Goal: Entertainment & Leisure: Consume media (video, audio)

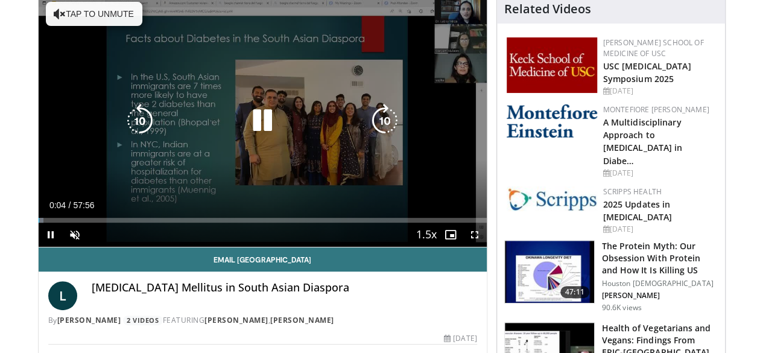
scroll to position [111, 0]
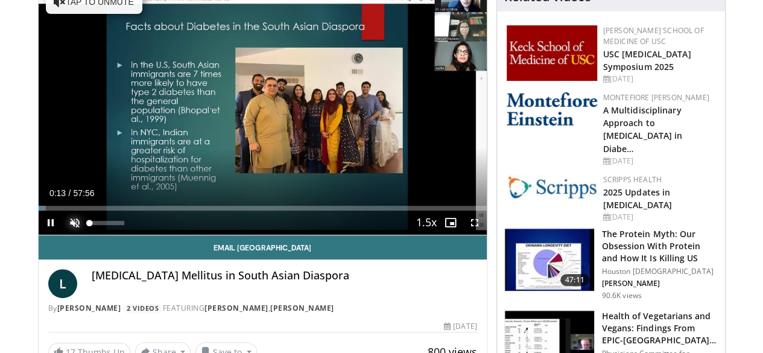
click at [63, 235] on span "Video Player" at bounding box center [75, 222] width 24 height 24
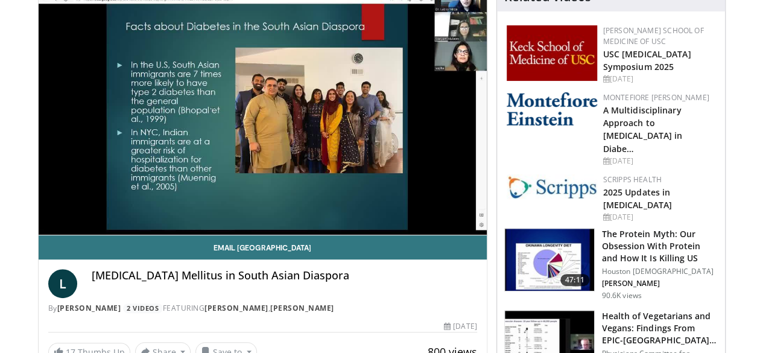
drag, startPoint x: 7, startPoint y: 230, endPoint x: 0, endPoint y: 236, distance: 9.8
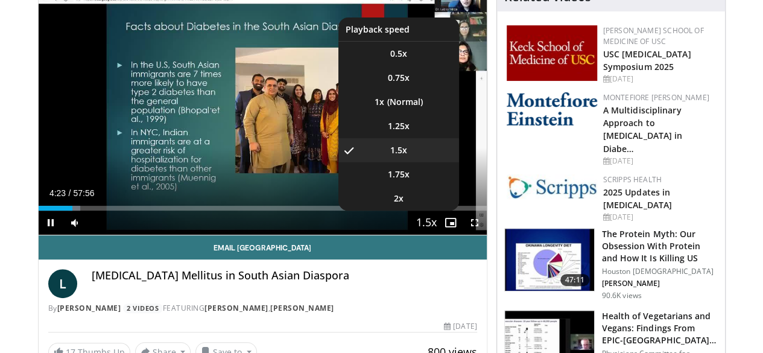
click at [435, 235] on span "Video Player" at bounding box center [426, 223] width 17 height 24
click at [397, 114] on li "1x" at bounding box center [398, 102] width 121 height 24
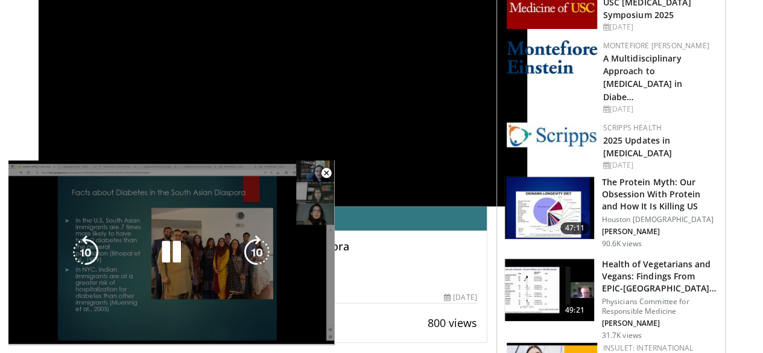
scroll to position [176, 0]
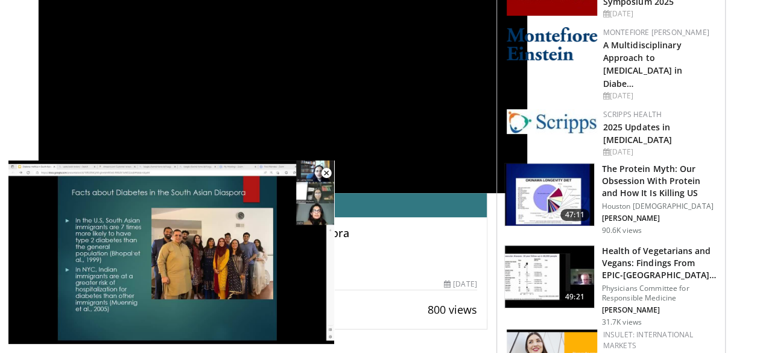
click at [379, 241] on div "[MEDICAL_DATA] Mellitus in South Asian Diaspora" at bounding box center [284, 241] width 385 height 29
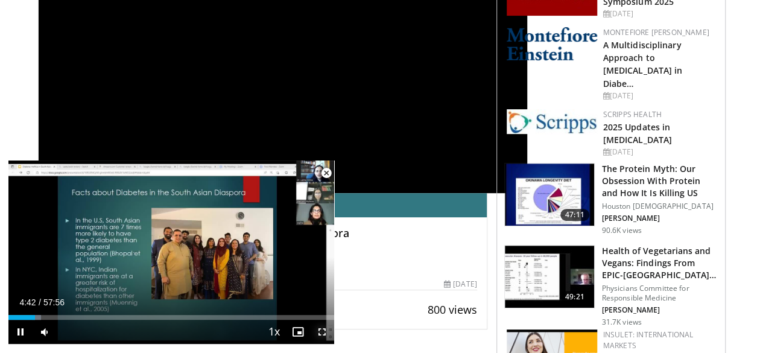
click at [322, 334] on span "Video Player" at bounding box center [322, 332] width 24 height 24
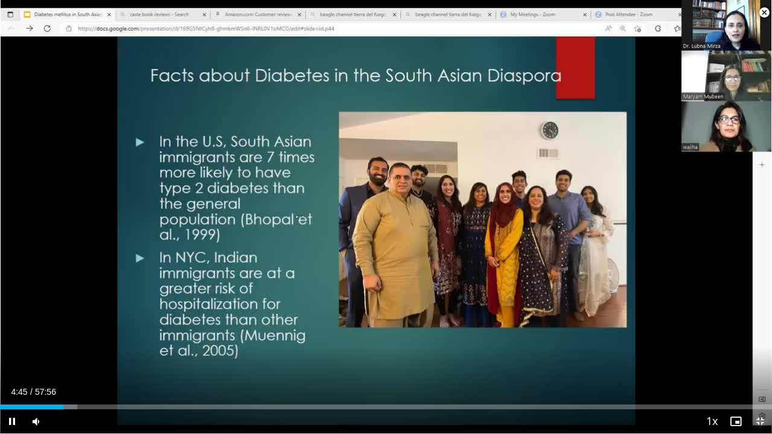
click at [762, 352] on span "Video Player" at bounding box center [760, 421] width 24 height 24
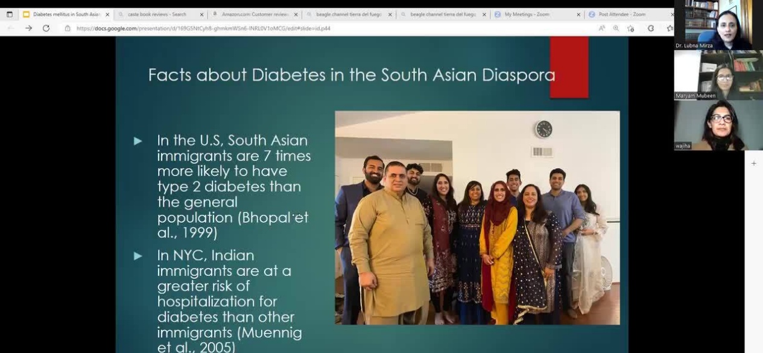
scroll to position [100, 0]
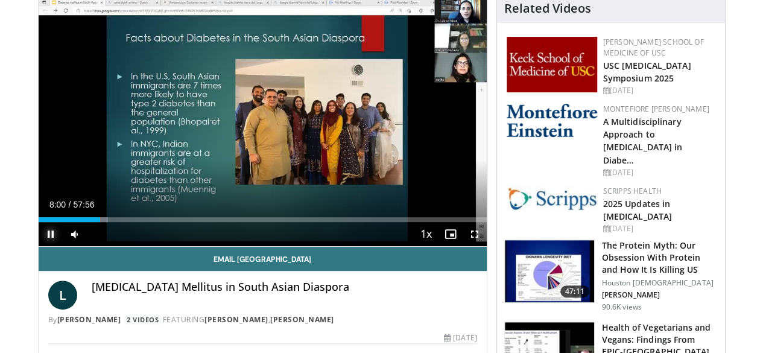
click at [39, 246] on span "Video Player" at bounding box center [51, 234] width 24 height 24
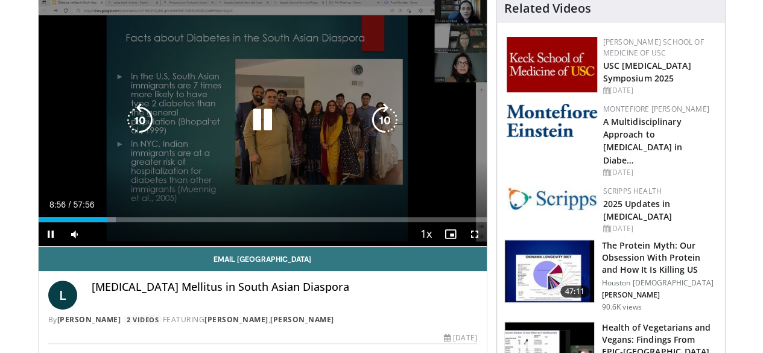
click at [123, 134] on icon "Video Player" at bounding box center [140, 120] width 34 height 34
click at [253, 132] on icon "Video Player" at bounding box center [262, 120] width 34 height 34
click at [129, 120] on icon "Video Player" at bounding box center [140, 120] width 34 height 34
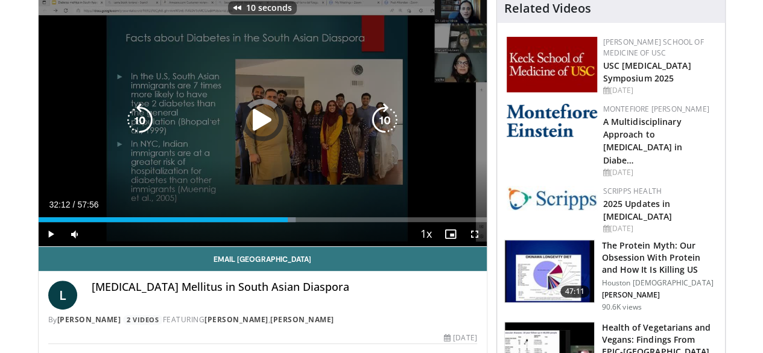
click at [129, 120] on icon "Video Player" at bounding box center [140, 120] width 34 height 34
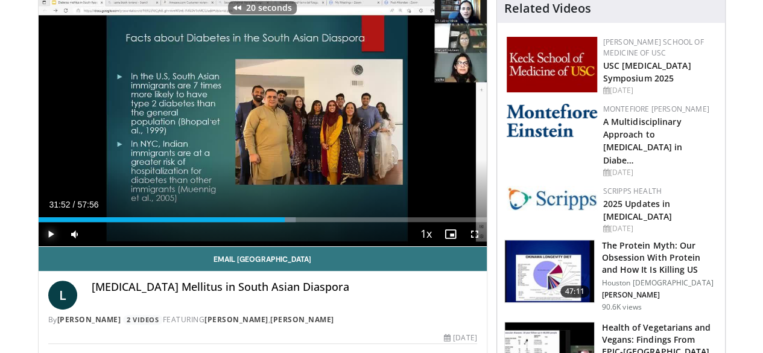
click at [39, 246] on span "Video Player" at bounding box center [51, 234] width 24 height 24
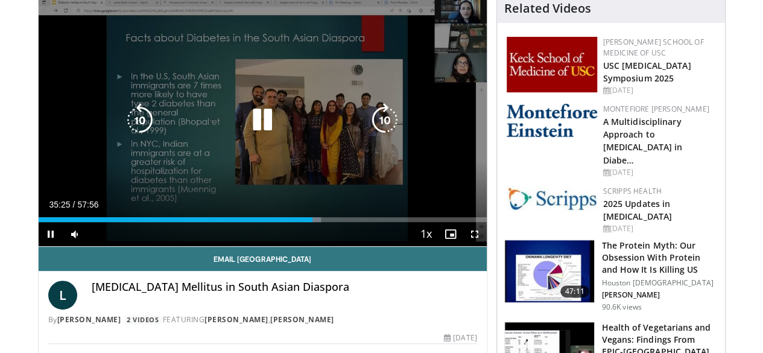
click at [258, 132] on icon "Video Player" at bounding box center [262, 120] width 34 height 34
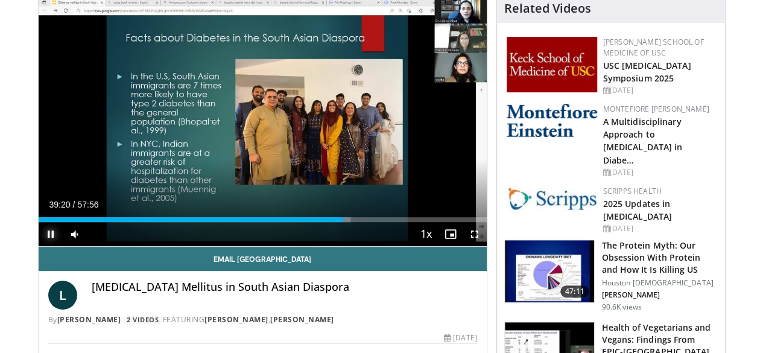
click at [39, 246] on span "Video Player" at bounding box center [51, 234] width 24 height 24
